Goal: Information Seeking & Learning: Find specific fact

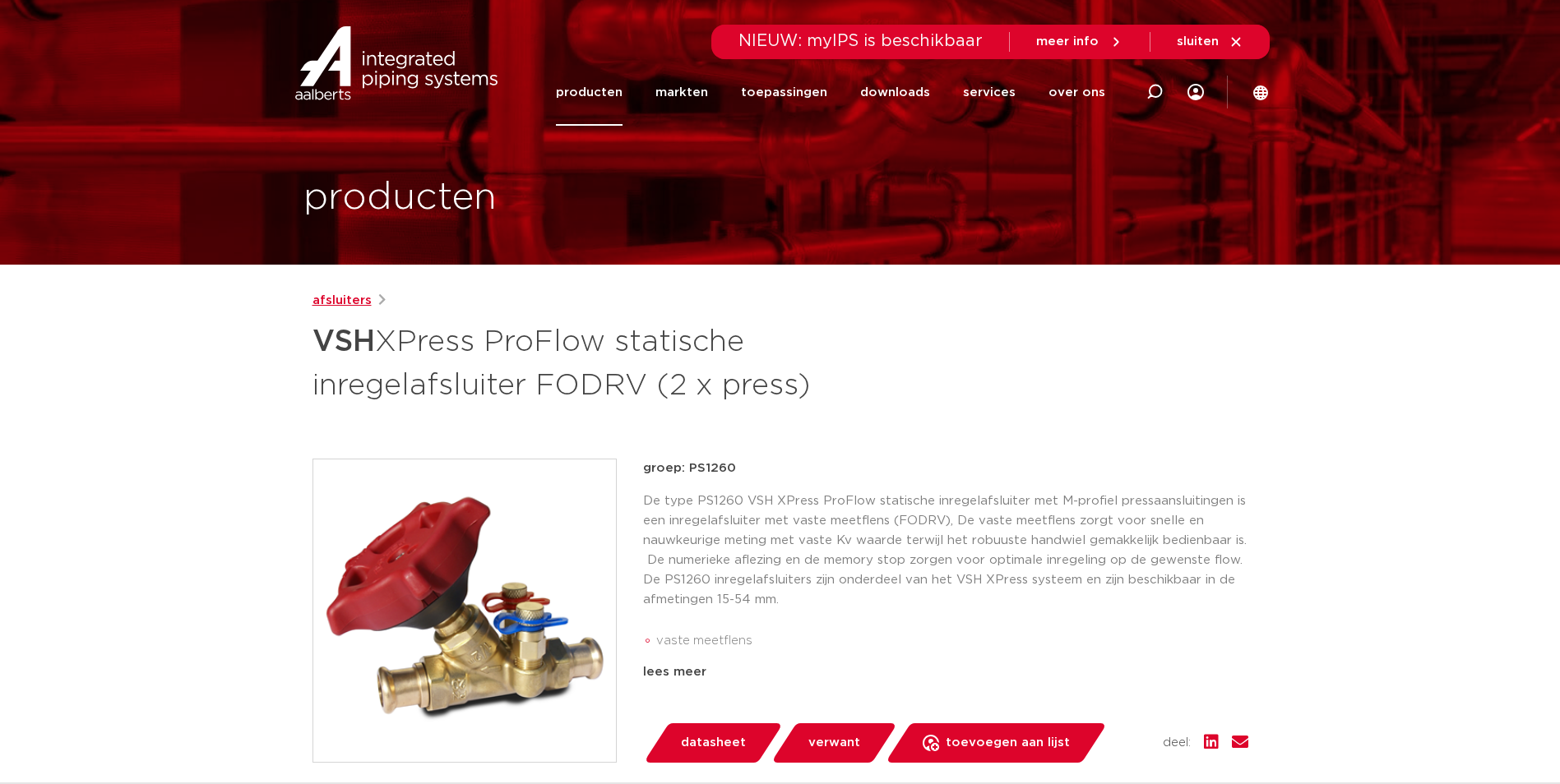
click at [350, 301] on link "afsluiters" at bounding box center [342, 301] width 59 height 20
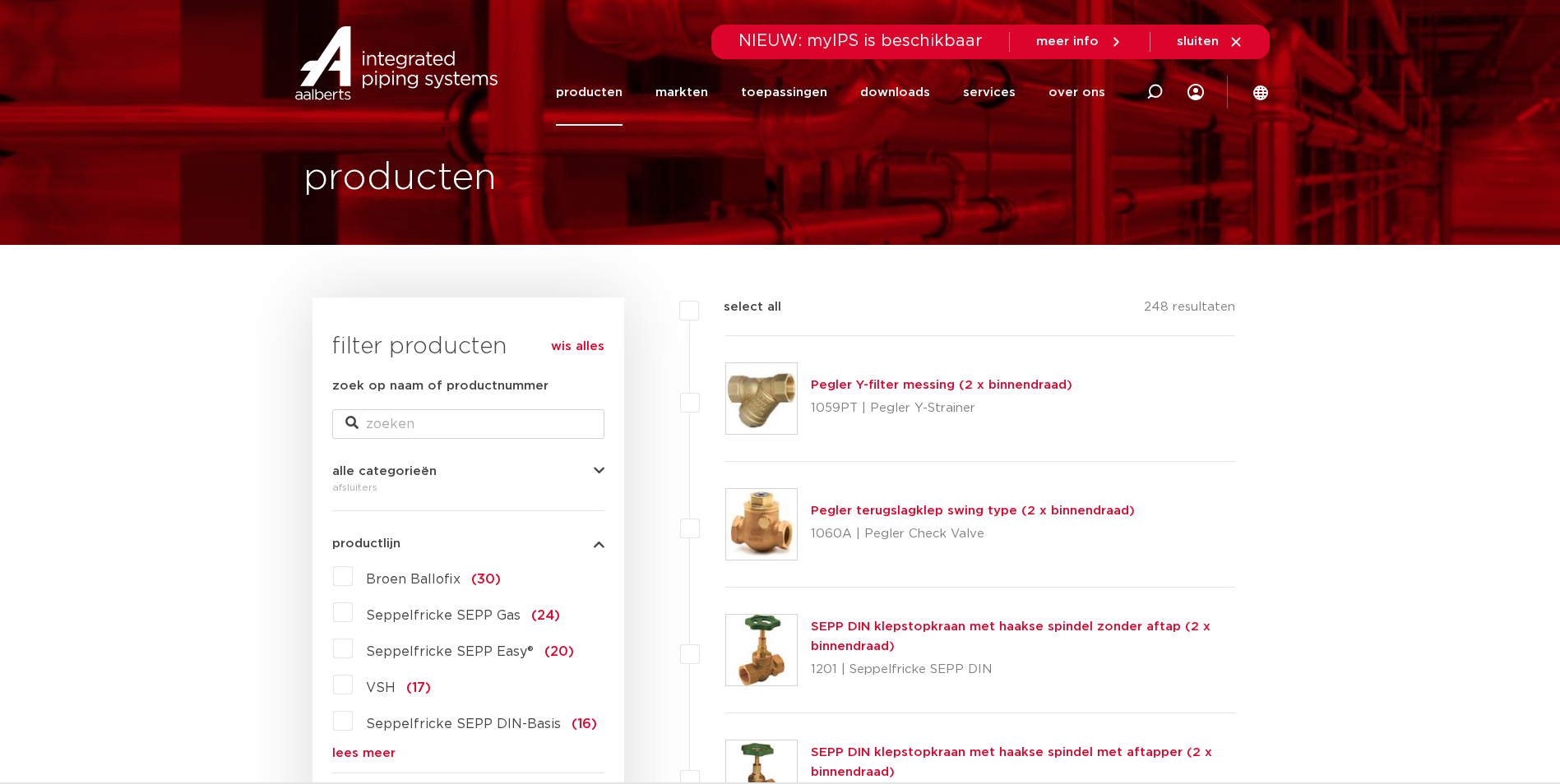
scroll to position [102, 0]
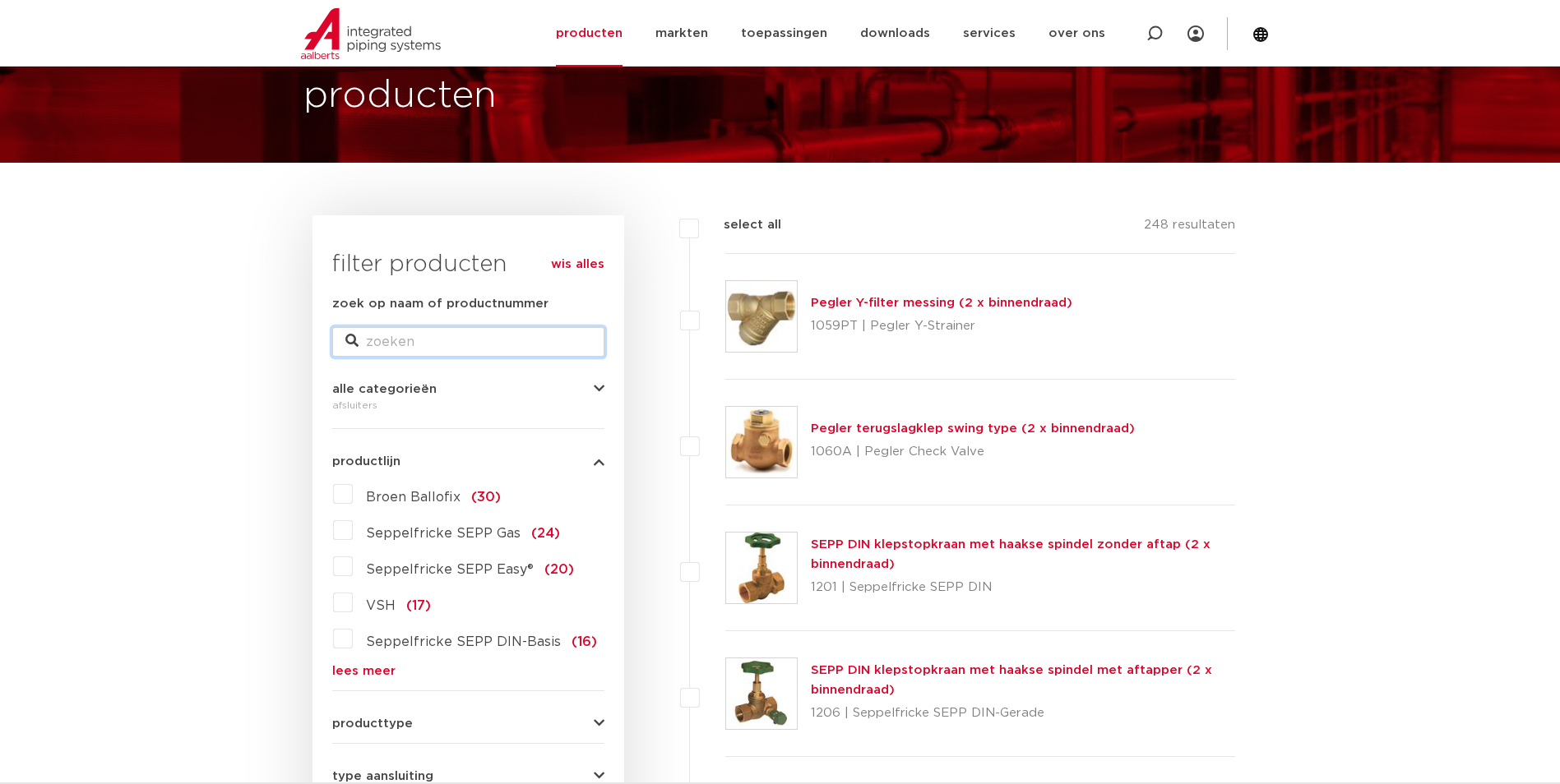
click at [405, 342] on input "zoek op naam of productnummer" at bounding box center [468, 342] width 272 height 30
type input "150011"
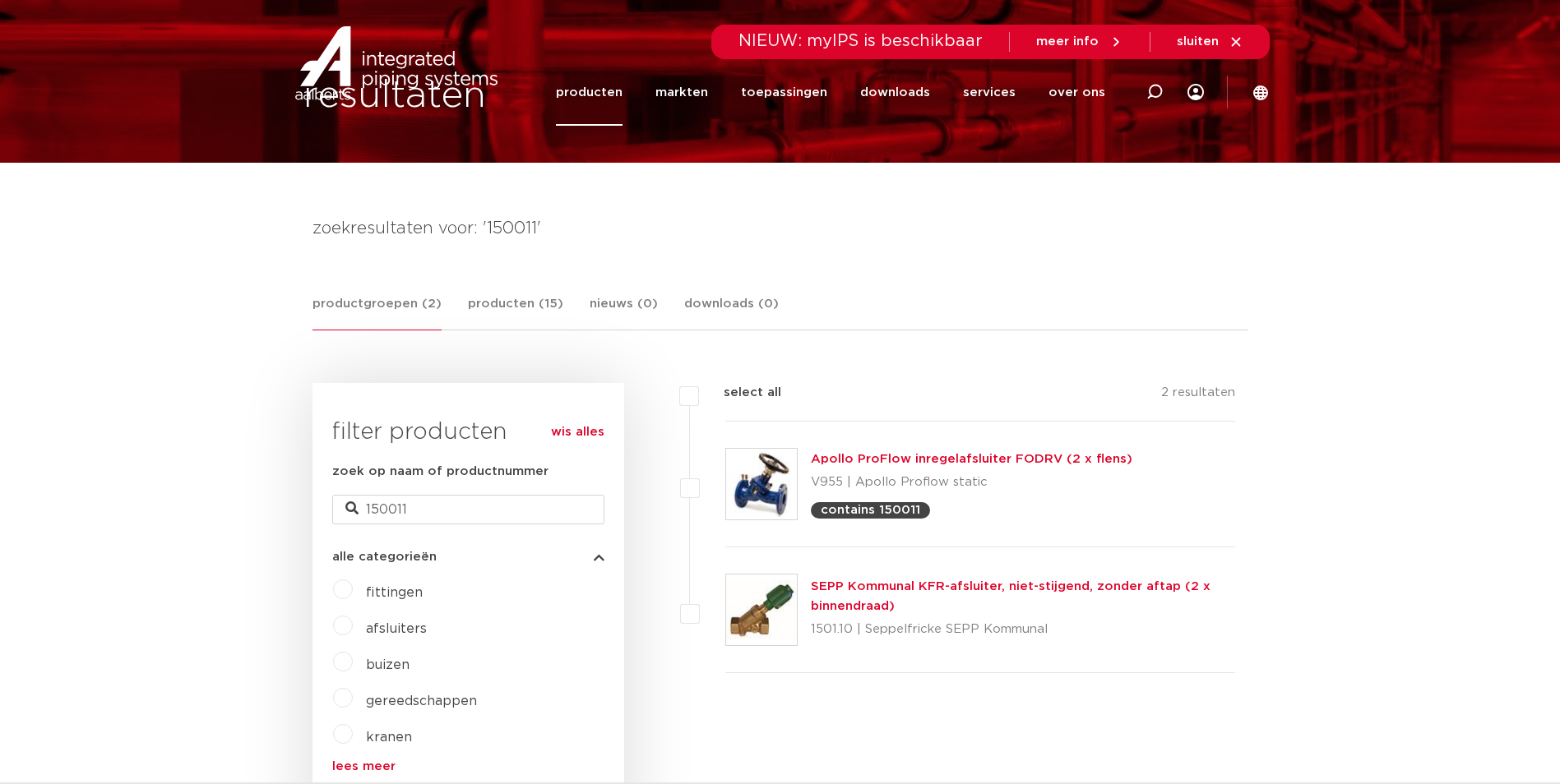
scroll to position [102, 0]
click at [879, 454] on link "Apollo ProFlow inregelafsluiter FODRV (2 x flens)" at bounding box center [971, 459] width 321 height 13
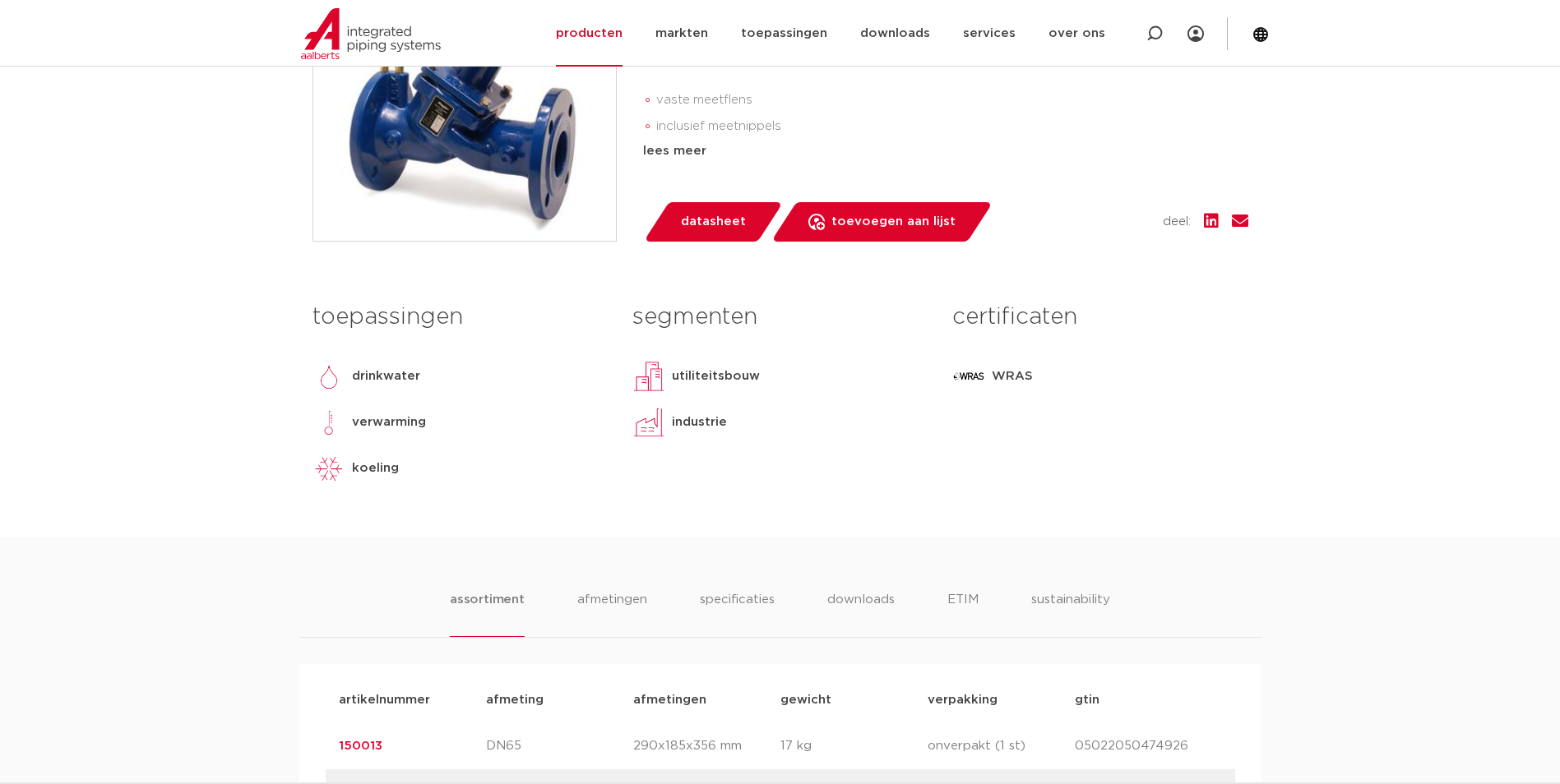
scroll to position [986, 0]
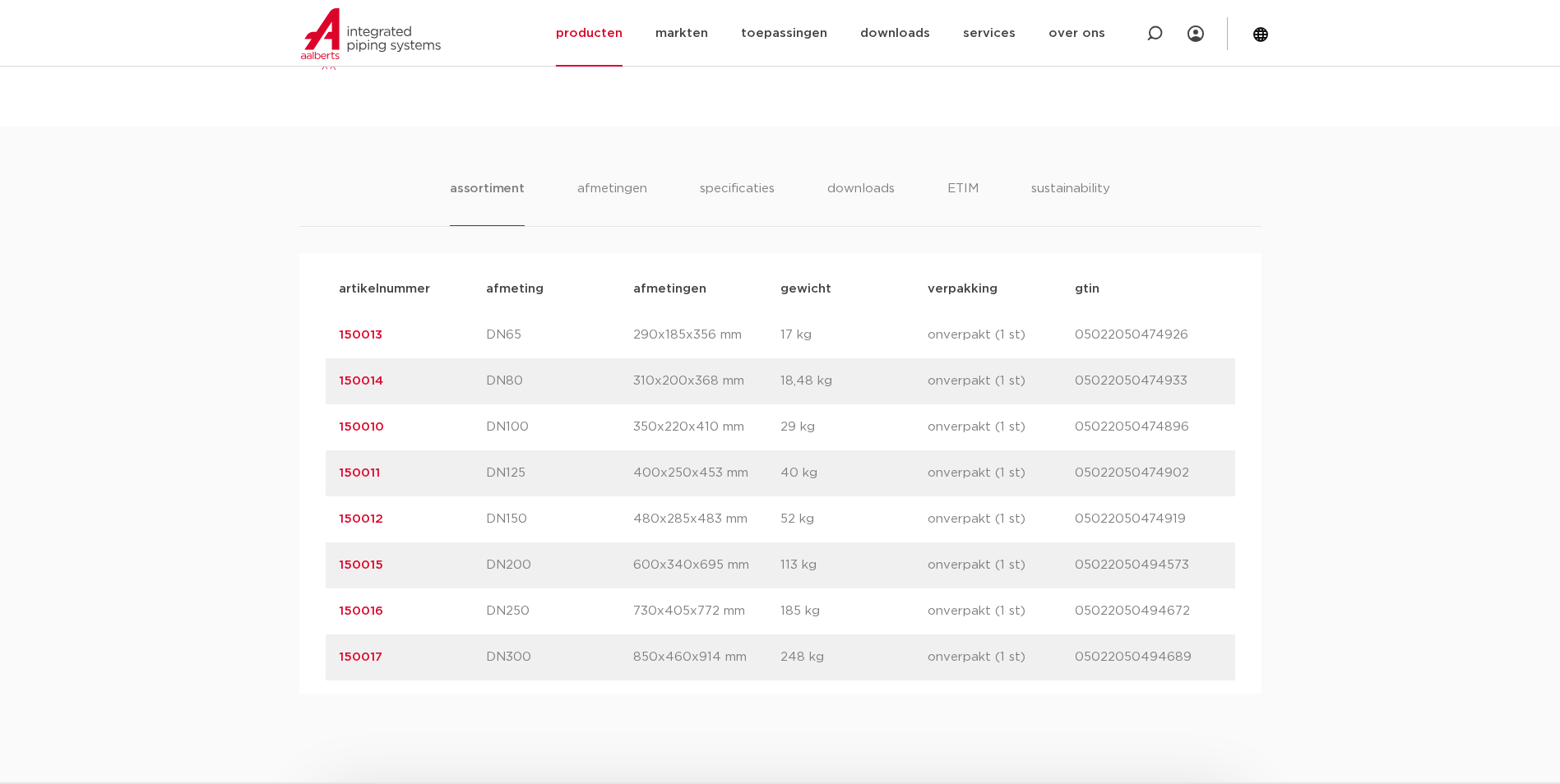
click at [357, 424] on link "150010" at bounding box center [361, 427] width 46 height 13
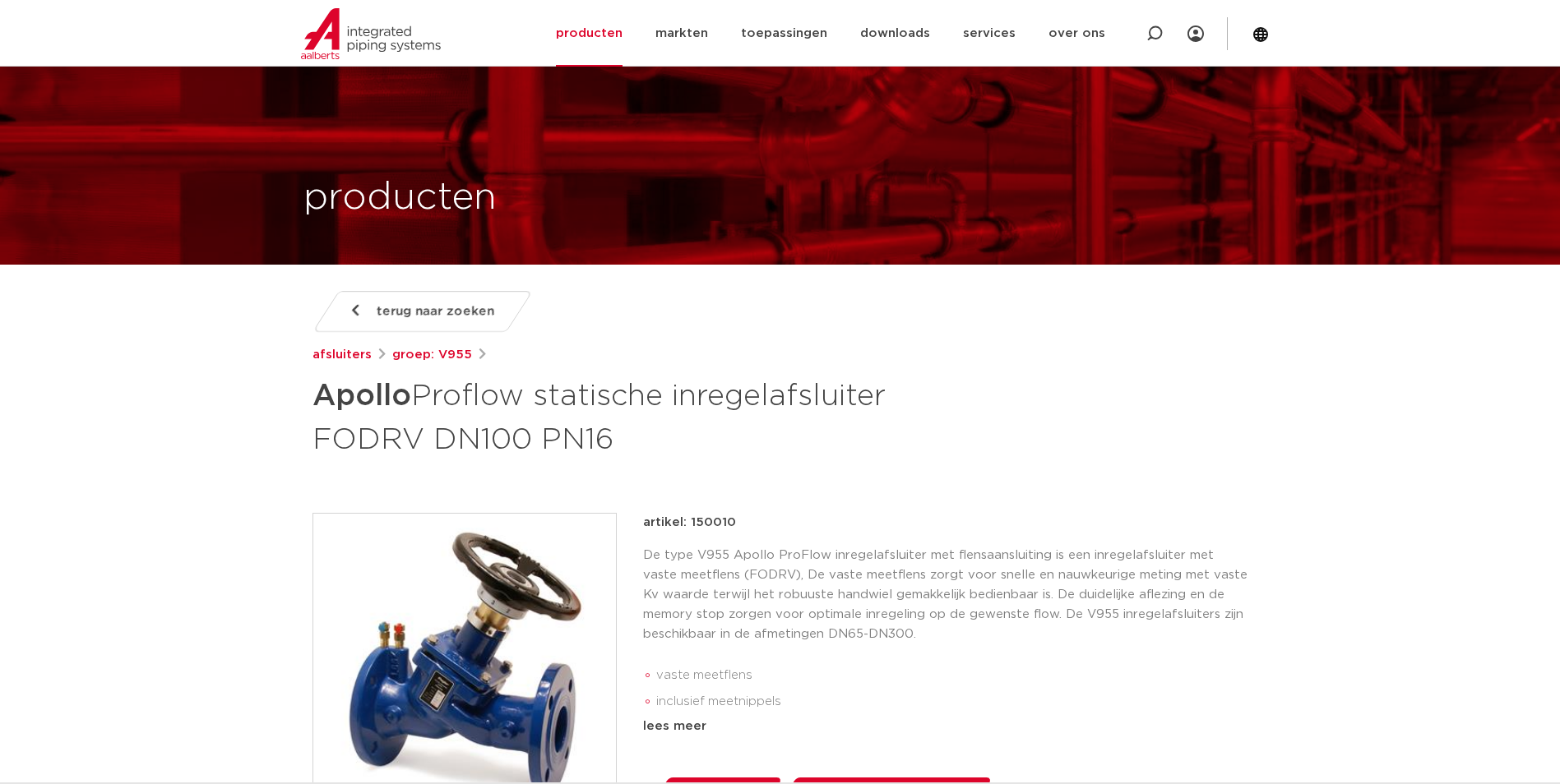
scroll to position [328, 0]
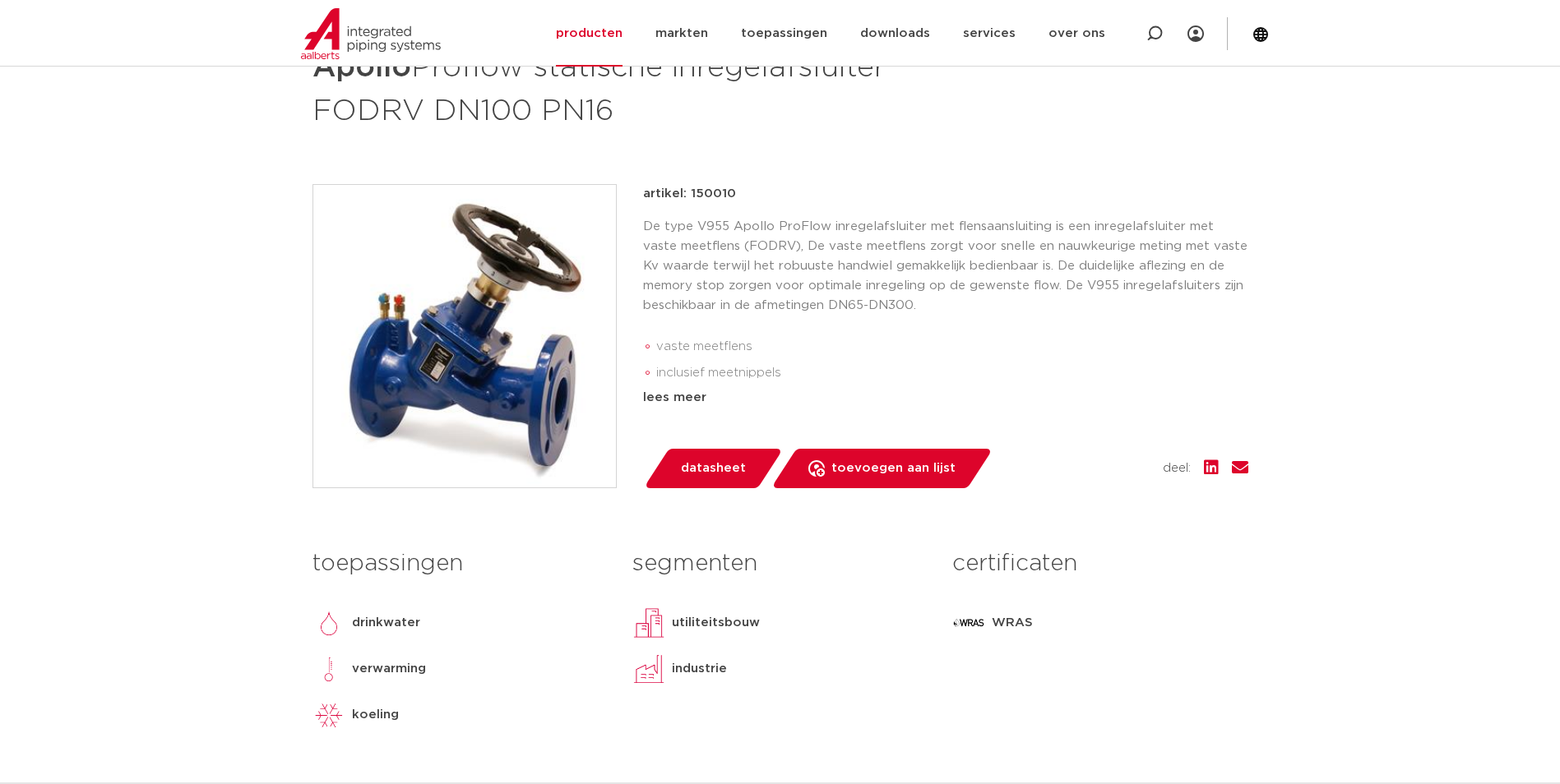
click at [703, 470] on span "datasheet" at bounding box center [713, 468] width 65 height 26
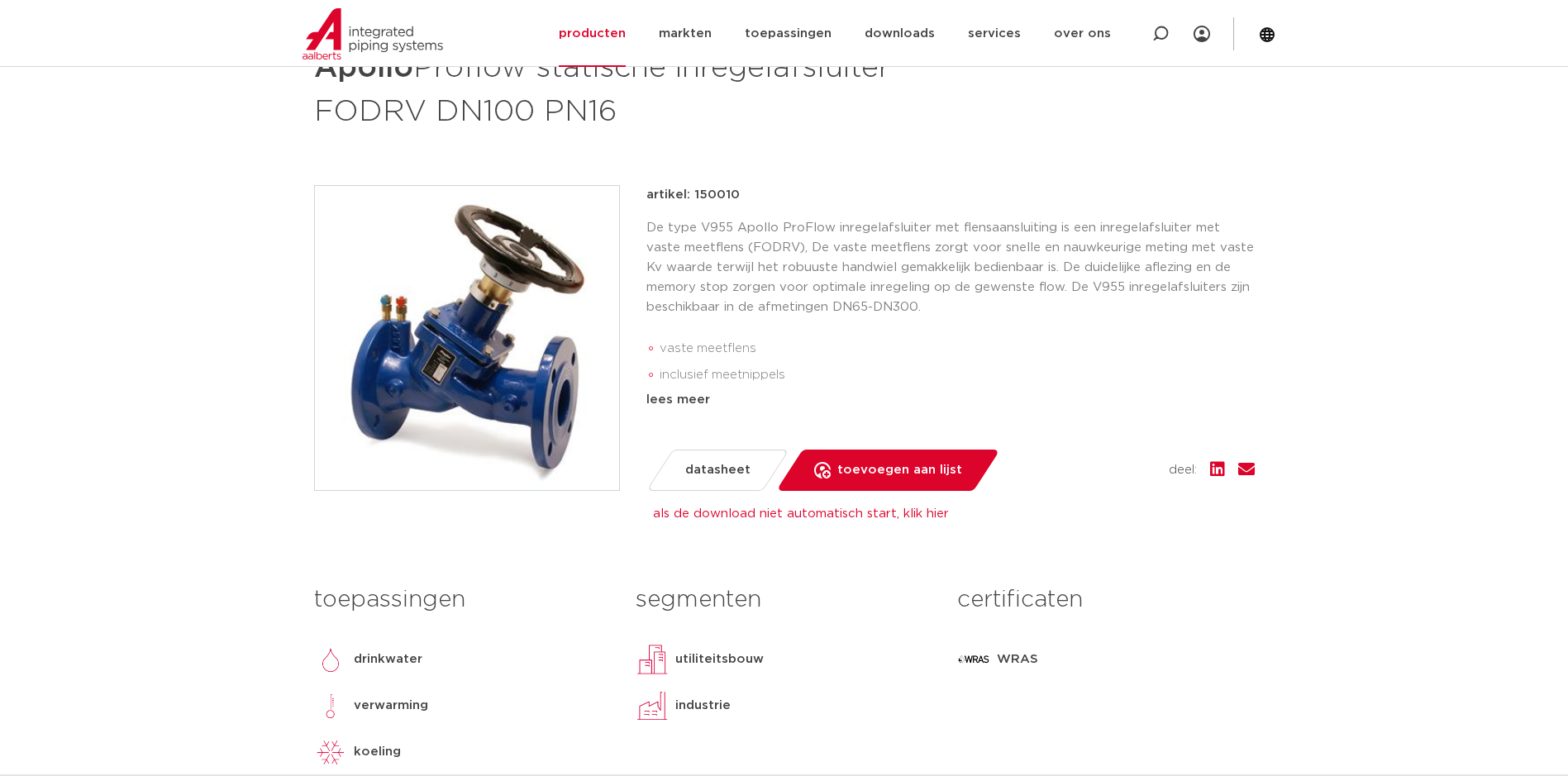
click at [723, 198] on p "artikel: 150010" at bounding box center [693, 195] width 94 height 20
copy p "150010"
